Goal: Task Accomplishment & Management: Use online tool/utility

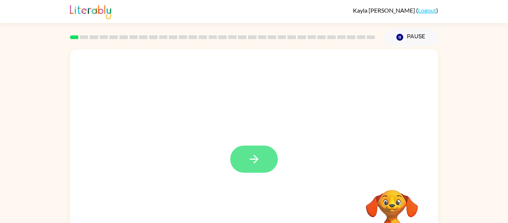
click at [250, 157] on icon "button" at bounding box center [254, 158] width 13 height 13
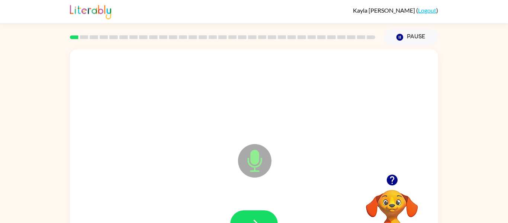
click at [250, 157] on icon at bounding box center [254, 160] width 33 height 33
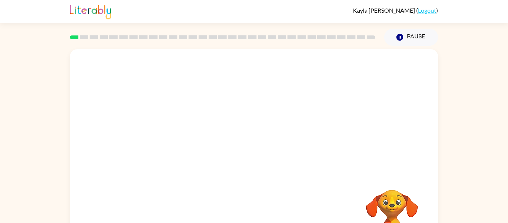
click at [174, 62] on video "Your browser must support playing .mp4 files to use Literably. Please try using…" at bounding box center [254, 111] width 368 height 125
click at [239, 157] on button "button" at bounding box center [254, 158] width 48 height 27
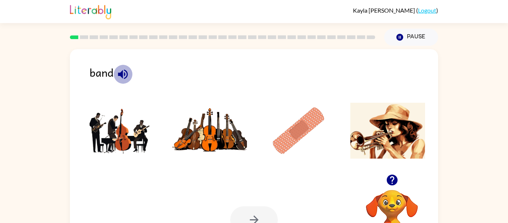
click at [122, 70] on icon "button" at bounding box center [122, 74] width 13 height 13
click at [112, 119] on img at bounding box center [120, 131] width 75 height 56
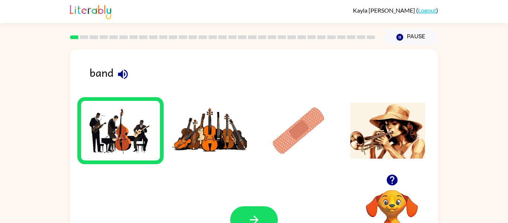
click at [137, 149] on img at bounding box center [120, 131] width 75 height 56
click at [250, 210] on button "button" at bounding box center [254, 219] width 48 height 27
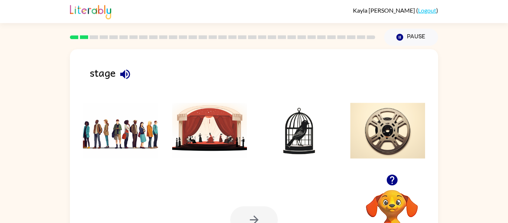
click at [128, 108] on img at bounding box center [120, 131] width 75 height 56
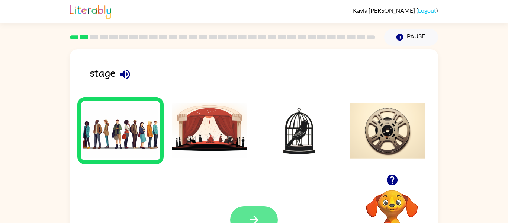
click at [241, 215] on button "button" at bounding box center [254, 219] width 48 height 27
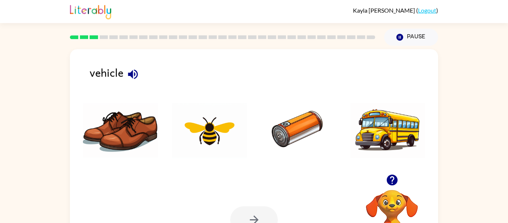
click at [199, 145] on img at bounding box center [209, 131] width 75 height 56
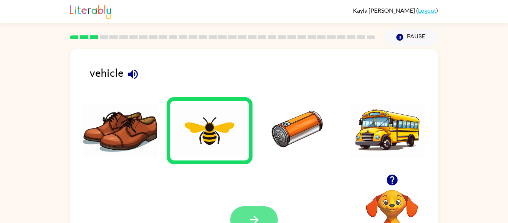
click at [241, 213] on button "button" at bounding box center [254, 219] width 48 height 27
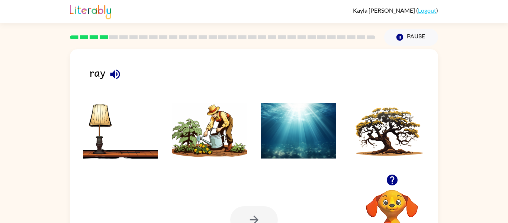
click at [215, 110] on img at bounding box center [209, 131] width 75 height 56
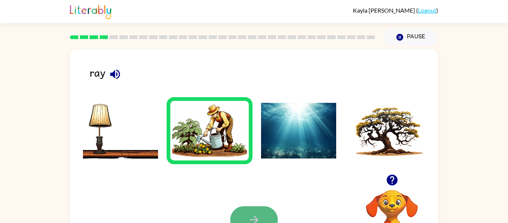
click at [248, 212] on button "button" at bounding box center [254, 219] width 48 height 27
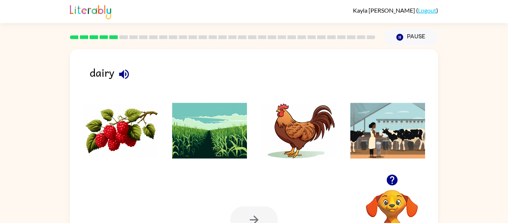
click at [308, 133] on img at bounding box center [298, 131] width 75 height 56
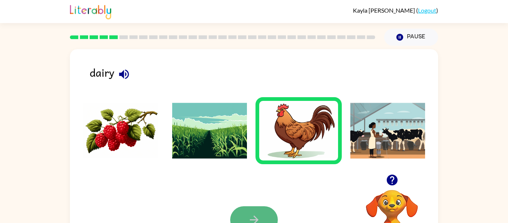
click at [248, 221] on icon "button" at bounding box center [254, 219] width 13 height 13
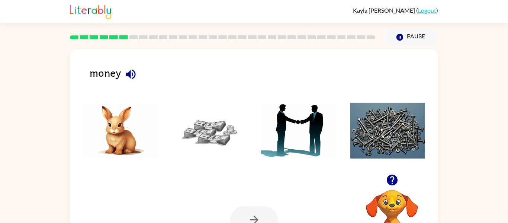
click at [113, 126] on img at bounding box center [120, 131] width 75 height 56
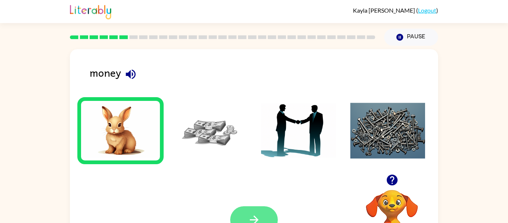
click at [256, 208] on button "button" at bounding box center [254, 219] width 48 height 27
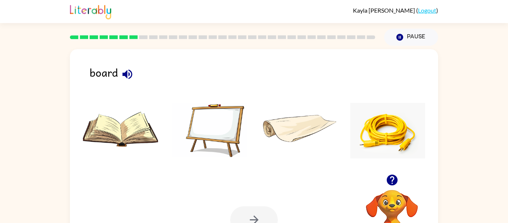
click at [217, 119] on img at bounding box center [209, 131] width 75 height 56
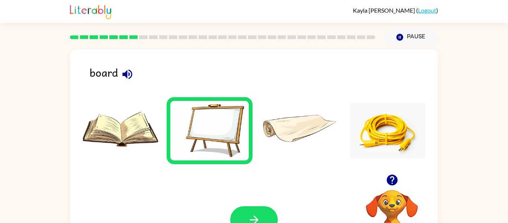
click at [217, 119] on img at bounding box center [209, 131] width 75 height 56
click at [245, 210] on button "button" at bounding box center [254, 219] width 48 height 27
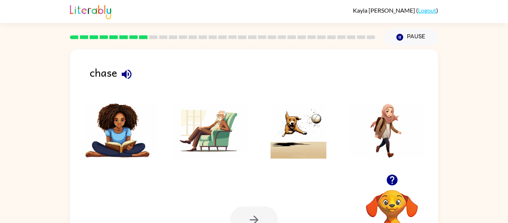
click at [302, 126] on img at bounding box center [298, 131] width 75 height 56
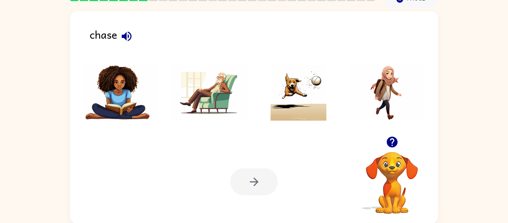
scroll to position [39, 0]
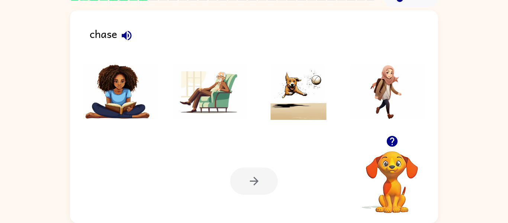
click at [128, 73] on img at bounding box center [120, 92] width 75 height 56
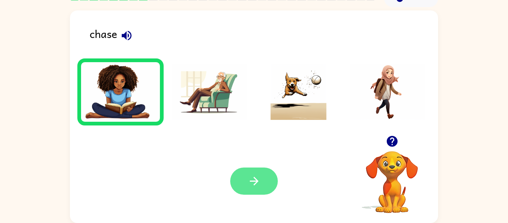
click at [266, 183] on button "button" at bounding box center [254, 180] width 48 height 27
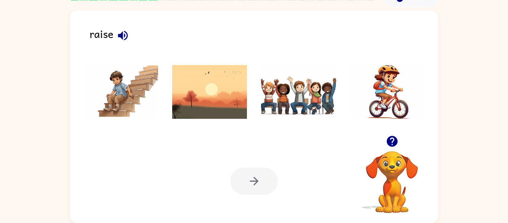
click at [259, 181] on div at bounding box center [254, 180] width 48 height 27
click at [255, 182] on div at bounding box center [254, 180] width 48 height 27
click at [255, 181] on div at bounding box center [254, 180] width 48 height 27
click at [296, 94] on img at bounding box center [298, 92] width 75 height 56
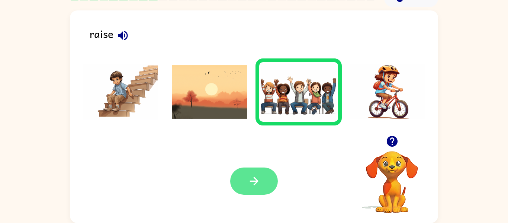
click at [258, 170] on button "button" at bounding box center [254, 180] width 48 height 27
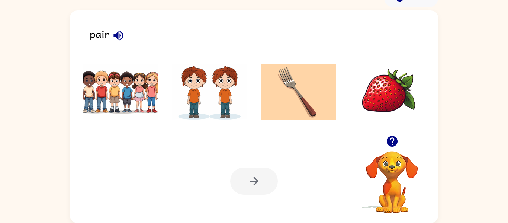
click at [109, 110] on img at bounding box center [120, 92] width 75 height 56
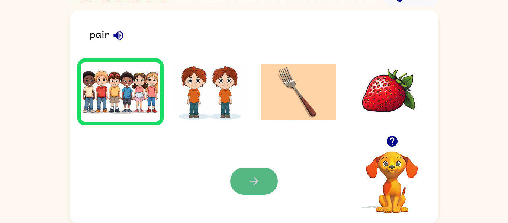
click at [265, 174] on button "button" at bounding box center [254, 180] width 48 height 27
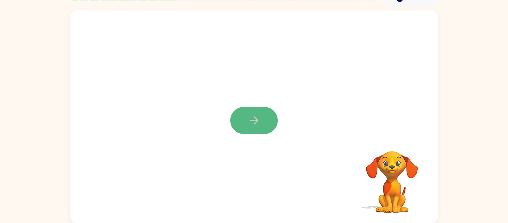
click at [253, 129] on button "button" at bounding box center [254, 120] width 48 height 27
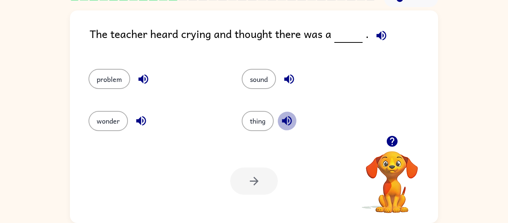
click at [282, 122] on icon "button" at bounding box center [286, 120] width 13 height 13
drag, startPoint x: 273, startPoint y: 134, endPoint x: 267, endPoint y: 123, distance: 12.8
click at [267, 123] on div "thing" at bounding box center [304, 118] width 153 height 42
click at [267, 123] on button "thing" at bounding box center [258, 121] width 32 height 20
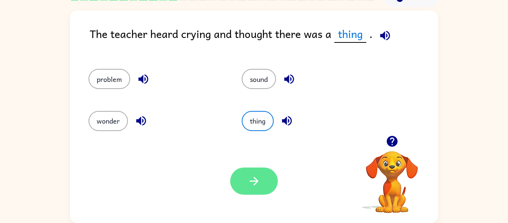
click at [250, 179] on icon "button" at bounding box center [254, 180] width 13 height 13
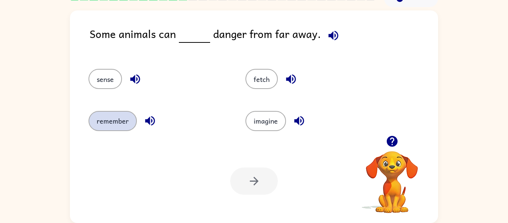
click at [128, 115] on button "remember" at bounding box center [113, 121] width 48 height 20
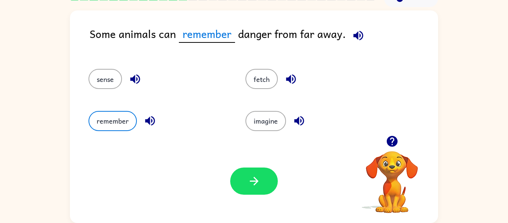
click at [148, 115] on icon "button" at bounding box center [150, 120] width 13 height 13
click at [247, 190] on button "button" at bounding box center [254, 180] width 48 height 27
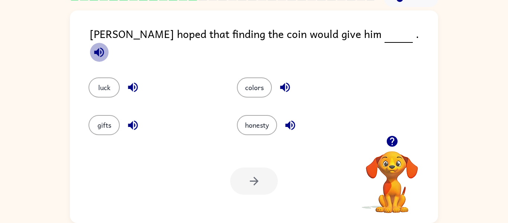
click at [104, 47] on icon "button" at bounding box center [99, 52] width 10 height 10
click at [364, 84] on div "colors" at bounding box center [302, 87] width 131 height 20
click at [128, 81] on icon "button" at bounding box center [132, 87] width 13 height 13
click at [104, 47] on icon "button" at bounding box center [99, 52] width 10 height 10
click at [163, 101] on div "gifts" at bounding box center [148, 120] width 148 height 38
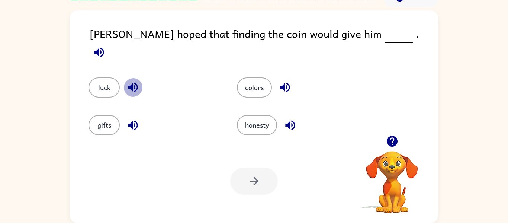
click at [132, 83] on icon "button" at bounding box center [133, 88] width 10 height 10
click at [105, 82] on button "luck" at bounding box center [104, 87] width 31 height 20
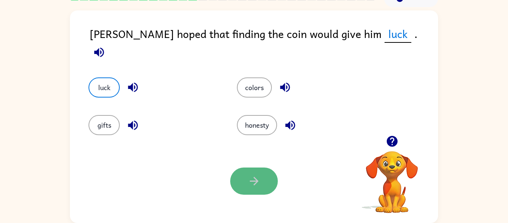
click at [234, 177] on button "button" at bounding box center [254, 180] width 48 height 27
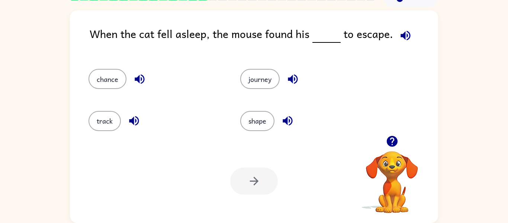
click at [62, 173] on div "When the cat fell asleep, the mouse found his to escape. chance journey track s…" at bounding box center [254, 115] width 508 height 216
click at [138, 78] on icon "button" at bounding box center [140, 79] width 10 height 10
click at [171, 164] on div "Your browser must support playing .mp4 files to use Literably. Please try using…" at bounding box center [254, 181] width 368 height 84
click at [105, 70] on button "chance" at bounding box center [108, 79] width 38 height 20
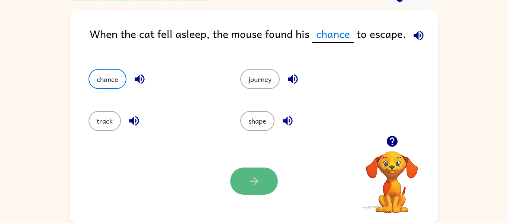
click at [260, 178] on icon "button" at bounding box center [254, 180] width 13 height 13
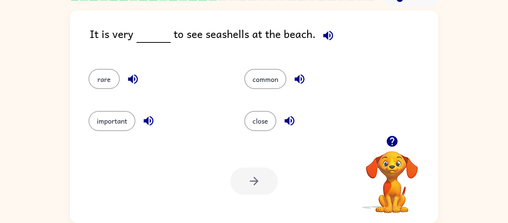
click at [257, 178] on div at bounding box center [254, 180] width 48 height 27
click at [128, 83] on icon "button" at bounding box center [132, 79] width 13 height 13
click at [106, 78] on button "rare" at bounding box center [104, 79] width 31 height 20
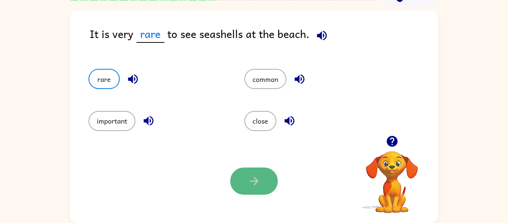
click at [245, 182] on button "button" at bounding box center [254, 180] width 48 height 27
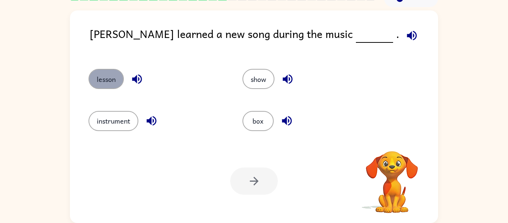
click at [98, 83] on button "lesson" at bounding box center [106, 79] width 35 height 20
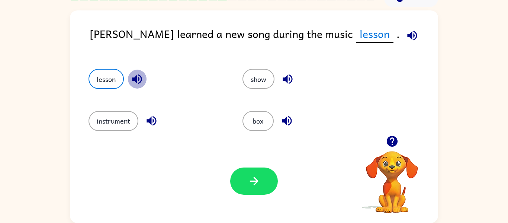
click at [136, 75] on icon "button" at bounding box center [137, 79] width 13 height 13
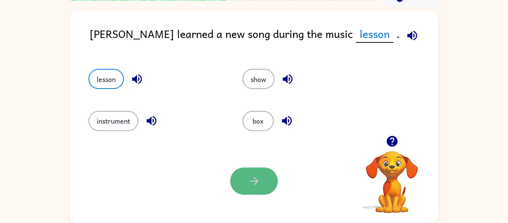
click at [246, 174] on button "button" at bounding box center [254, 180] width 48 height 27
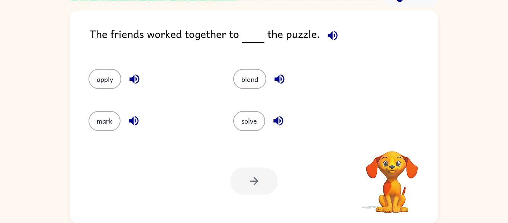
click at [246, 174] on div at bounding box center [254, 180] width 48 height 27
click at [151, 70] on div "apply" at bounding box center [153, 79] width 128 height 20
click at [263, 71] on button "blend" at bounding box center [249, 79] width 33 height 20
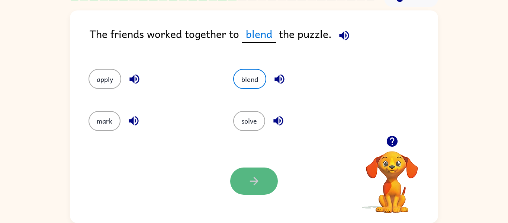
click at [265, 169] on button "button" at bounding box center [254, 180] width 48 height 27
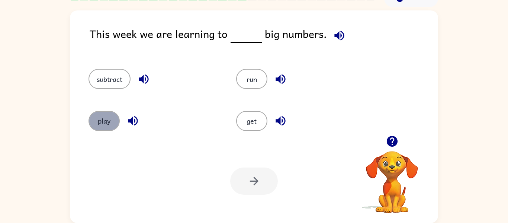
click at [112, 120] on button "play" at bounding box center [104, 121] width 31 height 20
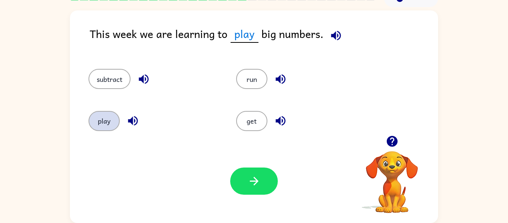
click at [105, 118] on button "play" at bounding box center [104, 121] width 31 height 20
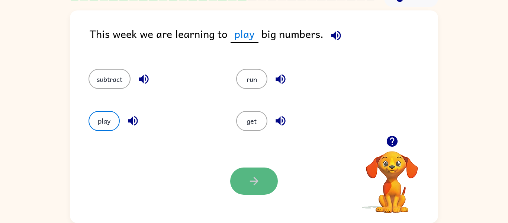
click at [259, 181] on icon "button" at bounding box center [254, 180] width 13 height 13
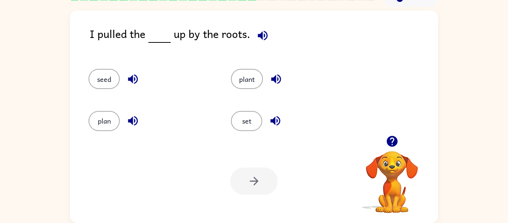
scroll to position [21, 0]
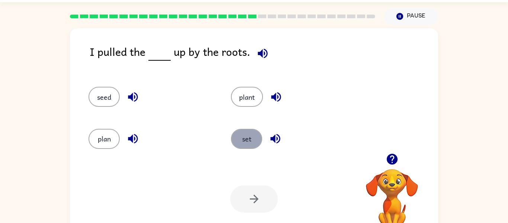
click at [257, 134] on button "set" at bounding box center [246, 139] width 31 height 20
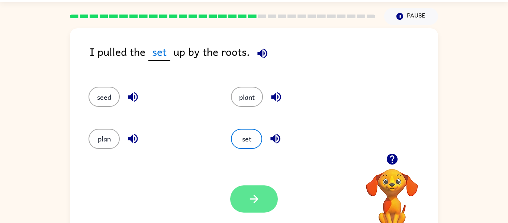
drag, startPoint x: 259, startPoint y: 176, endPoint x: 252, endPoint y: 185, distance: 11.6
click at [252, 185] on div "Your browser must support playing .mp4 files to use Literably. Please try using…" at bounding box center [254, 199] width 368 height 84
click at [251, 185] on button "button" at bounding box center [254, 198] width 48 height 27
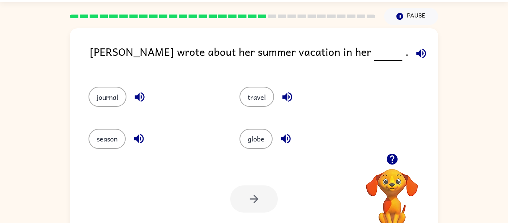
click at [137, 94] on icon "button" at bounding box center [139, 96] width 13 height 13
click at [258, 196] on div at bounding box center [254, 198] width 48 height 27
click at [267, 103] on button "travel" at bounding box center [257, 97] width 35 height 20
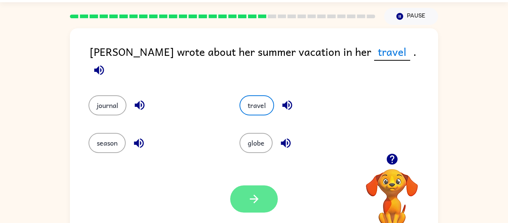
click at [232, 196] on button "button" at bounding box center [254, 198] width 48 height 27
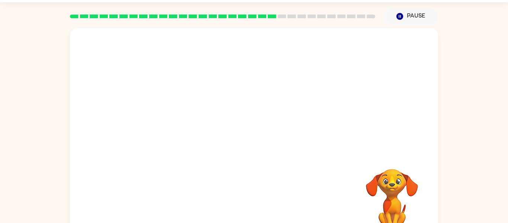
click at [193, 74] on video "Your browser must support playing .mp4 files to use Literably. Please try using…" at bounding box center [254, 90] width 368 height 125
click at [188, 131] on video "Your browser must support playing .mp4 files to use Literably. Please try using…" at bounding box center [254, 90] width 368 height 125
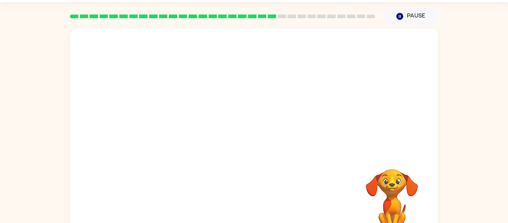
click at [188, 131] on video "Your browser must support playing .mp4 files to use Literably. Please try using…" at bounding box center [254, 90] width 368 height 125
click at [261, 144] on div at bounding box center [254, 138] width 48 height 27
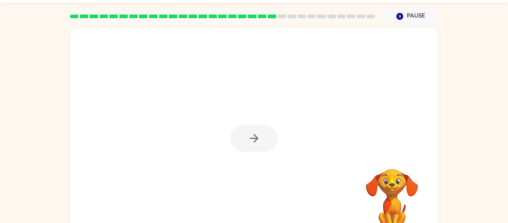
click at [261, 144] on div at bounding box center [254, 138] width 48 height 27
click at [261, 144] on button "button" at bounding box center [254, 138] width 48 height 27
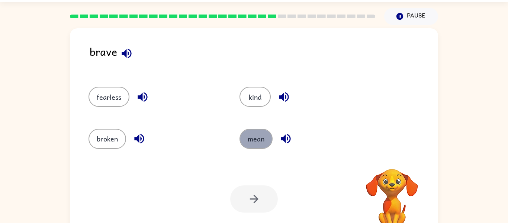
click at [264, 129] on button "mean" at bounding box center [256, 139] width 33 height 20
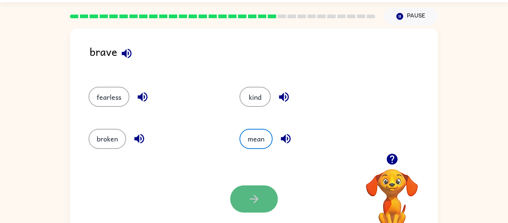
click at [259, 209] on button "button" at bounding box center [254, 198] width 48 height 27
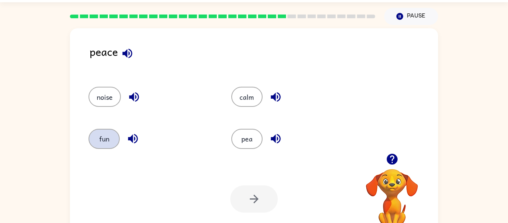
click at [99, 38] on div "peace noise calm fun pea Your browser must support playing .mp4 files to use Li…" at bounding box center [254, 134] width 368 height 212
click at [106, 99] on button "noise" at bounding box center [105, 97] width 32 height 20
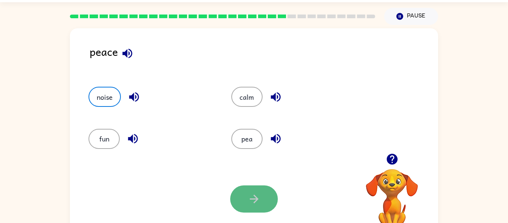
click at [261, 208] on button "button" at bounding box center [254, 198] width 48 height 27
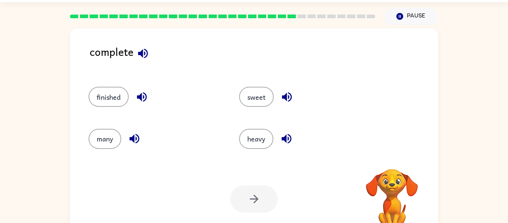
click at [261, 208] on div at bounding box center [254, 198] width 48 height 27
click at [107, 137] on button "many" at bounding box center [105, 139] width 33 height 20
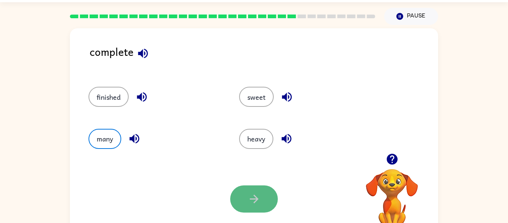
click at [275, 196] on button "button" at bounding box center [254, 198] width 48 height 27
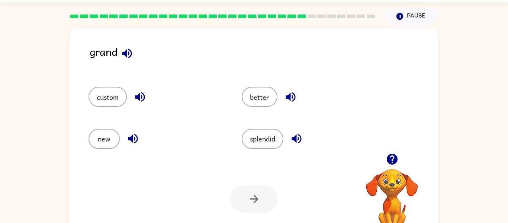
click at [134, 50] on button "button" at bounding box center [127, 53] width 19 height 19
click at [259, 117] on div "splendid" at bounding box center [304, 136] width 153 height 42
click at [254, 115] on div "splendid" at bounding box center [304, 136] width 153 height 42
click at [124, 46] on button "button" at bounding box center [127, 53] width 19 height 19
click at [113, 85] on div "custom" at bounding box center [150, 94] width 153 height 42
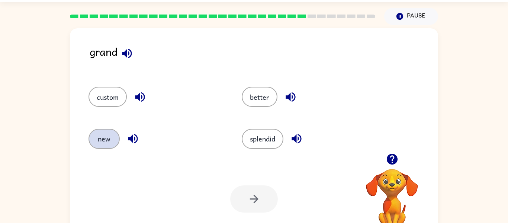
click at [105, 139] on button "new" at bounding box center [104, 139] width 31 height 20
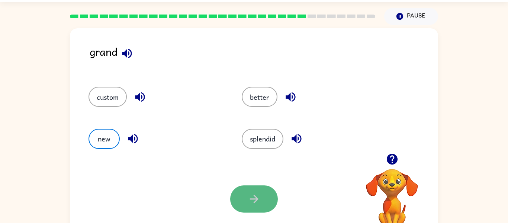
click at [269, 190] on button "button" at bounding box center [254, 198] width 48 height 27
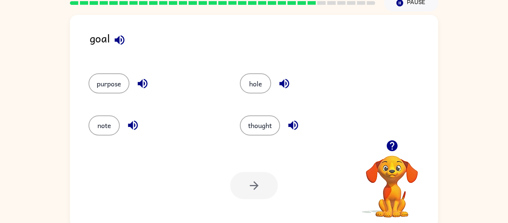
scroll to position [36, 0]
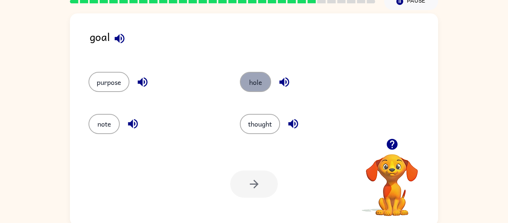
click at [265, 86] on button "hole" at bounding box center [255, 82] width 31 height 20
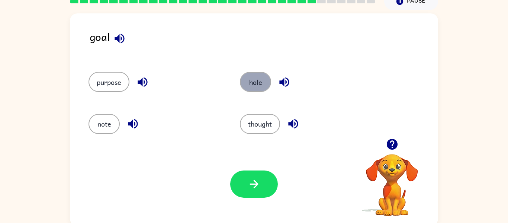
click at [258, 88] on button "hole" at bounding box center [255, 82] width 31 height 20
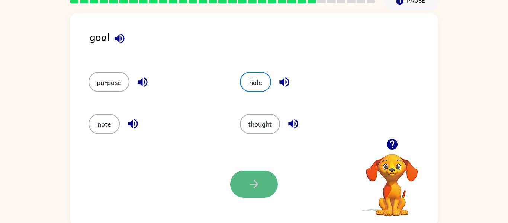
click at [258, 187] on icon "button" at bounding box center [254, 183] width 13 height 13
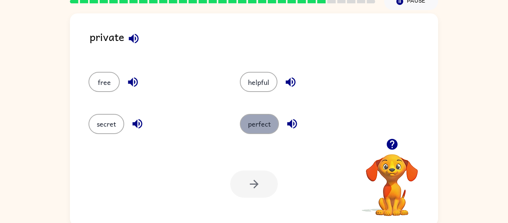
click at [252, 123] on button "perfect" at bounding box center [259, 124] width 39 height 20
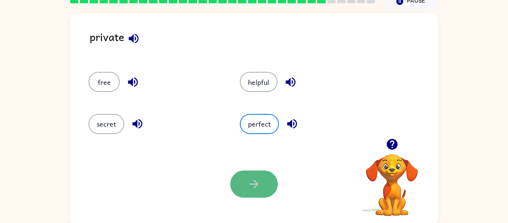
click at [257, 192] on button "button" at bounding box center [254, 183] width 48 height 27
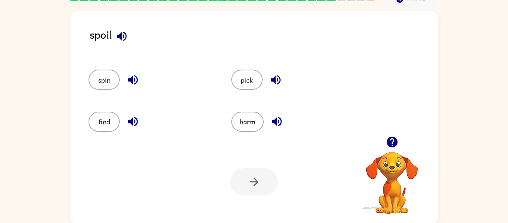
scroll to position [38, 0]
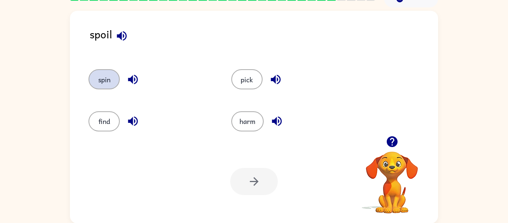
click at [101, 76] on button "spin" at bounding box center [104, 79] width 31 height 20
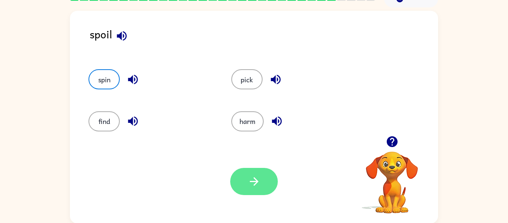
click at [244, 190] on button "button" at bounding box center [254, 181] width 48 height 27
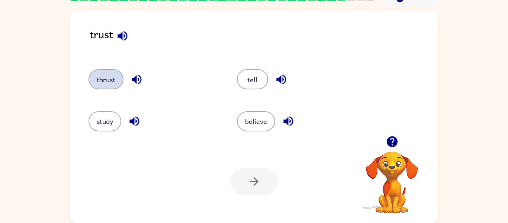
click at [100, 78] on button "thrust" at bounding box center [106, 79] width 35 height 20
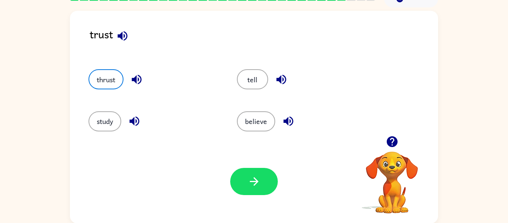
click at [240, 166] on div "Your browser must support playing .mp4 files to use Literably. Please try using…" at bounding box center [254, 181] width 368 height 84
click at [254, 185] on icon "button" at bounding box center [254, 181] width 9 height 9
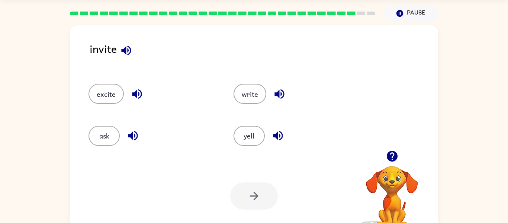
scroll to position [9, 0]
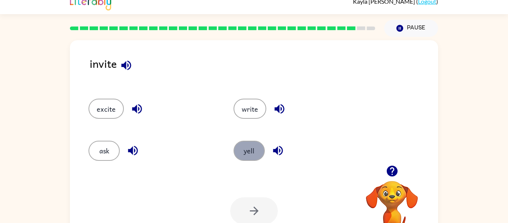
click at [241, 147] on button "yell" at bounding box center [249, 151] width 31 height 20
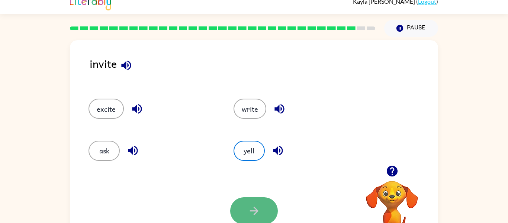
click at [254, 215] on icon "button" at bounding box center [254, 210] width 13 height 13
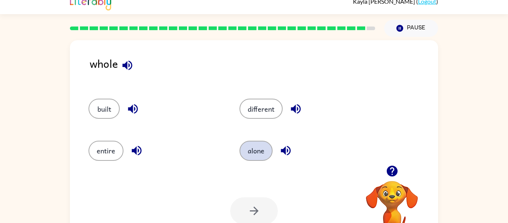
click at [267, 157] on button "alone" at bounding box center [256, 151] width 33 height 20
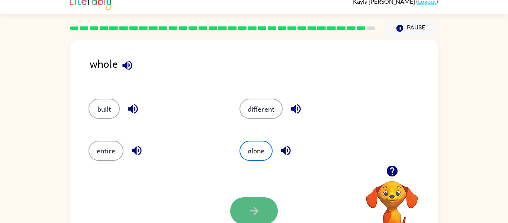
click at [249, 206] on icon "button" at bounding box center [254, 210] width 13 height 13
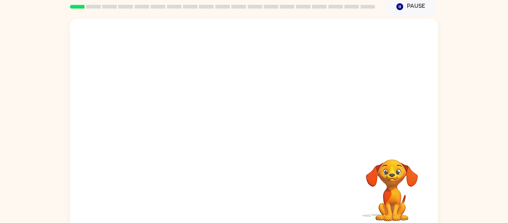
scroll to position [39, 0]
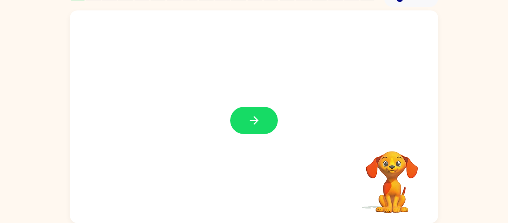
click at [266, 125] on button "button" at bounding box center [254, 120] width 48 height 27
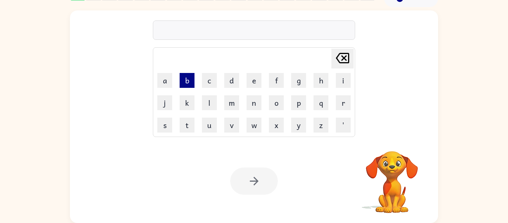
click at [188, 81] on button "b" at bounding box center [187, 80] width 15 height 15
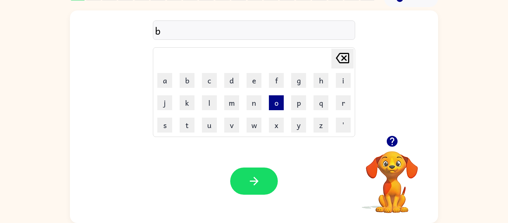
click at [274, 102] on button "o" at bounding box center [276, 102] width 15 height 15
click at [296, 75] on button "g" at bounding box center [298, 80] width 15 height 15
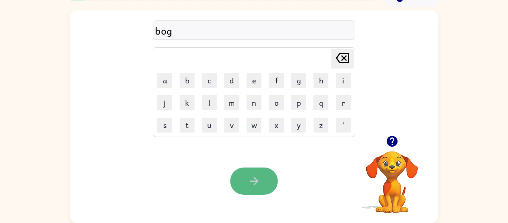
click at [257, 184] on icon "button" at bounding box center [254, 180] width 13 height 13
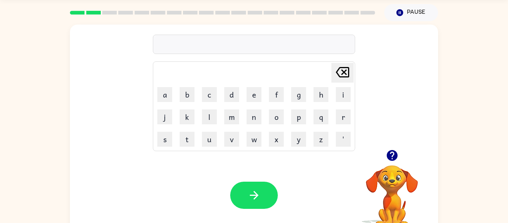
scroll to position [24, 0]
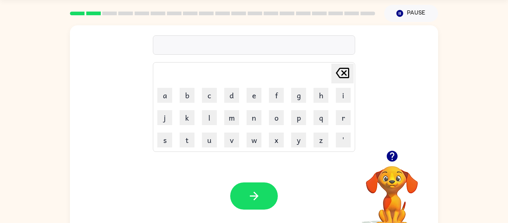
click at [398, 28] on div "Delete Delete last character input a b c d e f g h i j k l m n o p q r s t u v …" at bounding box center [254, 87] width 368 height 125
click at [403, 15] on button "Pause Pause" at bounding box center [411, 13] width 54 height 17
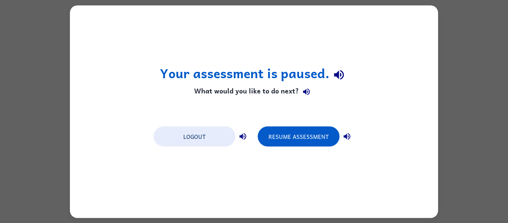
click at [65, 62] on div "Your assessment is paused. What would you like to do next? Logout Resume Assess…" at bounding box center [254, 111] width 508 height 223
drag, startPoint x: 65, startPoint y: 62, endPoint x: 196, endPoint y: 72, distance: 132.0
click at [196, 72] on div "Your assessment is paused. What would you like to do next? Logout Resume Assess…" at bounding box center [254, 111] width 508 height 223
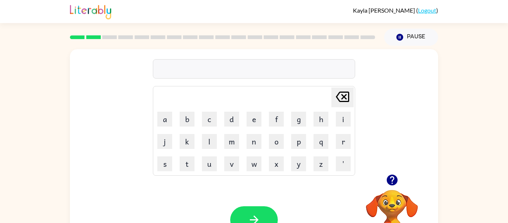
click at [261, 161] on td "w" at bounding box center [254, 164] width 22 height 22
click at [257, 161] on button "w" at bounding box center [254, 163] width 15 height 15
click at [276, 144] on button "o" at bounding box center [276, 141] width 15 height 15
click at [255, 145] on button "n" at bounding box center [254, 141] width 15 height 15
click at [194, 125] on button "b" at bounding box center [187, 119] width 15 height 15
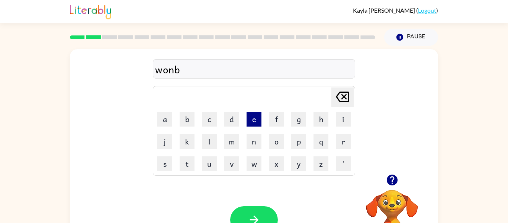
click at [255, 112] on button "e" at bounding box center [254, 119] width 15 height 15
click at [346, 141] on button "r" at bounding box center [343, 141] width 15 height 15
click at [167, 166] on button "s" at bounding box center [164, 163] width 15 height 15
click at [341, 100] on icon "[PERSON_NAME] last character input" at bounding box center [343, 97] width 18 height 18
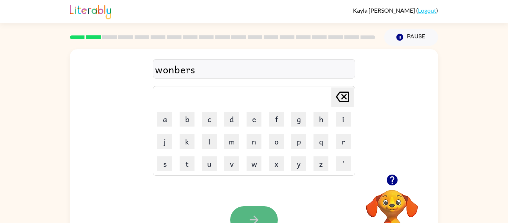
click at [245, 215] on button "button" at bounding box center [254, 219] width 48 height 27
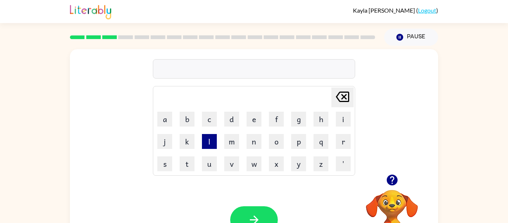
click at [212, 143] on button "l" at bounding box center [209, 141] width 15 height 15
click at [348, 118] on button "i" at bounding box center [343, 119] width 15 height 15
click at [186, 162] on button "t" at bounding box center [187, 163] width 15 height 15
click at [247, 115] on button "e" at bounding box center [254, 119] width 15 height 15
click at [341, 137] on button "r" at bounding box center [343, 141] width 15 height 15
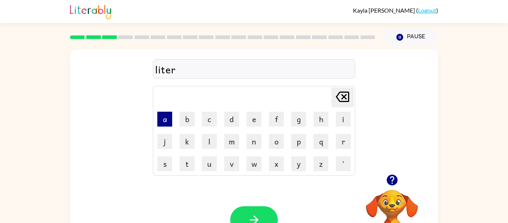
click at [160, 122] on button "a" at bounding box center [164, 119] width 15 height 15
click at [186, 168] on button "t" at bounding box center [187, 163] width 15 height 15
click at [209, 168] on button "u" at bounding box center [209, 163] width 15 height 15
click at [338, 134] on button "r" at bounding box center [343, 141] width 15 height 15
click at [251, 120] on button "e" at bounding box center [254, 119] width 15 height 15
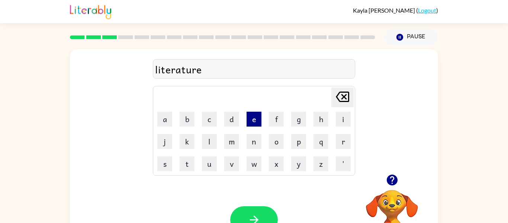
type button "e"
click at [163, 123] on button "a" at bounding box center [164, 119] width 15 height 15
click at [251, 134] on button "n" at bounding box center [254, 141] width 15 height 15
click at [193, 160] on button "t" at bounding box center [187, 163] width 15 height 15
click at [312, 115] on td "h" at bounding box center [321, 119] width 22 height 22
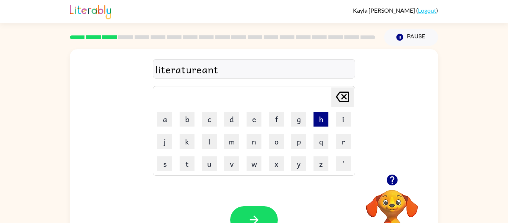
click at [322, 115] on button "h" at bounding box center [321, 119] width 15 height 15
click at [274, 144] on button "o" at bounding box center [276, 141] width 15 height 15
click at [205, 146] on button "l" at bounding box center [209, 141] width 15 height 15
click at [340, 97] on icon "[PERSON_NAME] last character input" at bounding box center [343, 97] width 18 height 18
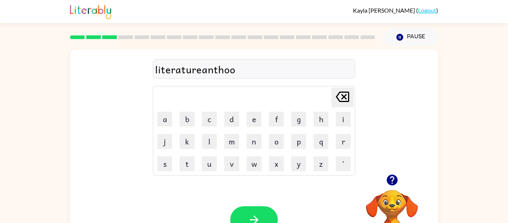
click at [340, 97] on icon "[PERSON_NAME] last character input" at bounding box center [343, 97] width 18 height 18
click at [207, 136] on button "l" at bounding box center [209, 141] width 15 height 15
click at [275, 135] on button "o" at bounding box center [276, 141] width 15 height 15
click at [296, 123] on button "g" at bounding box center [298, 119] width 15 height 15
click at [303, 166] on button "y" at bounding box center [298, 163] width 15 height 15
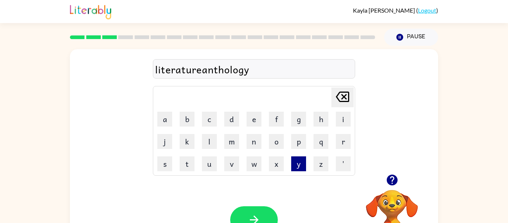
click at [303, 166] on button "y" at bounding box center [298, 163] width 15 height 15
click at [336, 93] on icon "[PERSON_NAME] last character input" at bounding box center [343, 97] width 18 height 18
click at [267, 214] on button "button" at bounding box center [254, 219] width 48 height 27
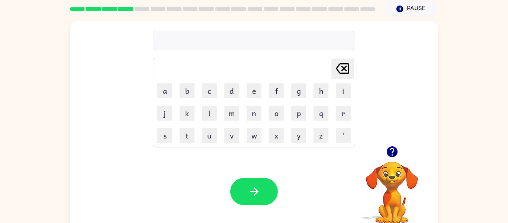
scroll to position [30, 0]
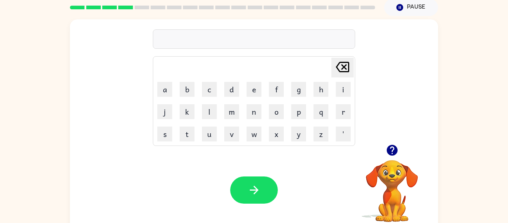
click at [281, 198] on div "Your browser must support playing .mp4 files to use Literably. Please try using…" at bounding box center [254, 190] width 368 height 84
click at [248, 83] on button "e" at bounding box center [254, 89] width 15 height 15
click at [210, 142] on td "u" at bounding box center [210, 134] width 22 height 22
click at [208, 134] on button "u" at bounding box center [209, 133] width 15 height 15
click at [341, 109] on button "r" at bounding box center [343, 111] width 15 height 15
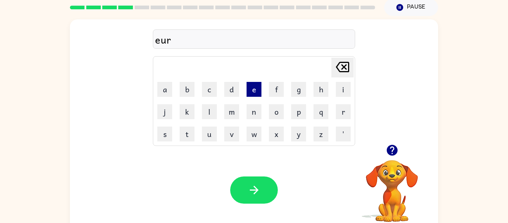
click at [251, 93] on button "e" at bounding box center [254, 89] width 15 height 15
click at [340, 72] on icon "[PERSON_NAME] last character input" at bounding box center [343, 67] width 18 height 18
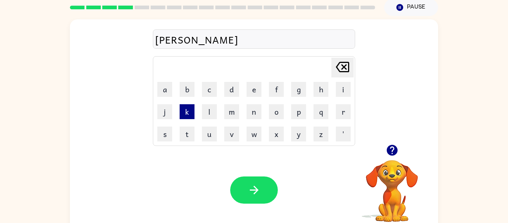
click at [184, 115] on button "k" at bounding box center [187, 111] width 15 height 15
click at [233, 116] on button "m" at bounding box center [231, 111] width 15 height 15
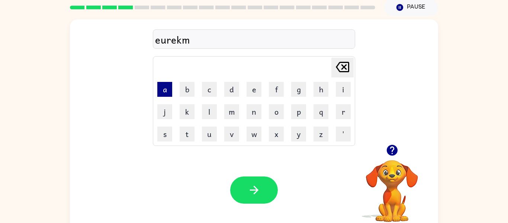
click at [165, 86] on button "a" at bounding box center [164, 89] width 15 height 15
click at [190, 134] on button "t" at bounding box center [187, 133] width 15 height 15
click at [315, 89] on button "h" at bounding box center [321, 89] width 15 height 15
click at [229, 87] on button "d" at bounding box center [231, 89] width 15 height 15
click at [279, 109] on button "o" at bounding box center [276, 111] width 15 height 15
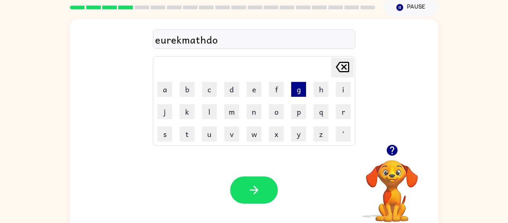
click at [302, 90] on button "g" at bounding box center [298, 89] width 15 height 15
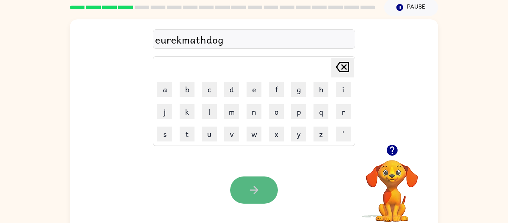
click at [258, 190] on icon "button" at bounding box center [254, 189] width 13 height 13
